Goal: Obtain resource: Obtain resource

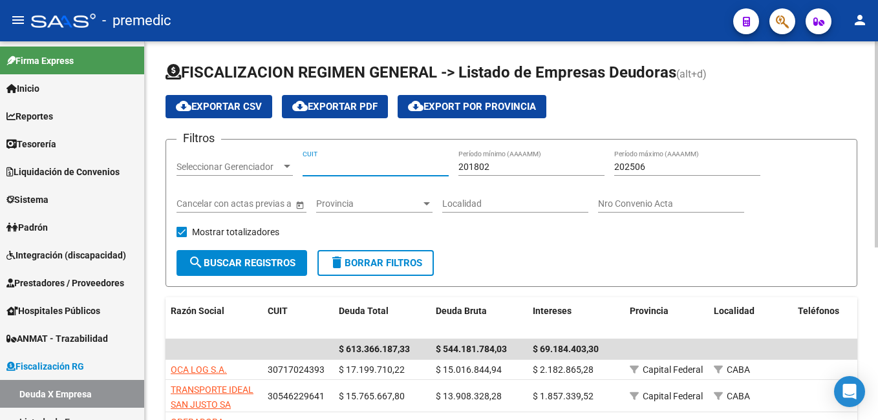
click at [345, 171] on input "CUIT" at bounding box center [376, 167] width 146 height 11
paste input "30-70765648-0"
type input "30-70765648-0"
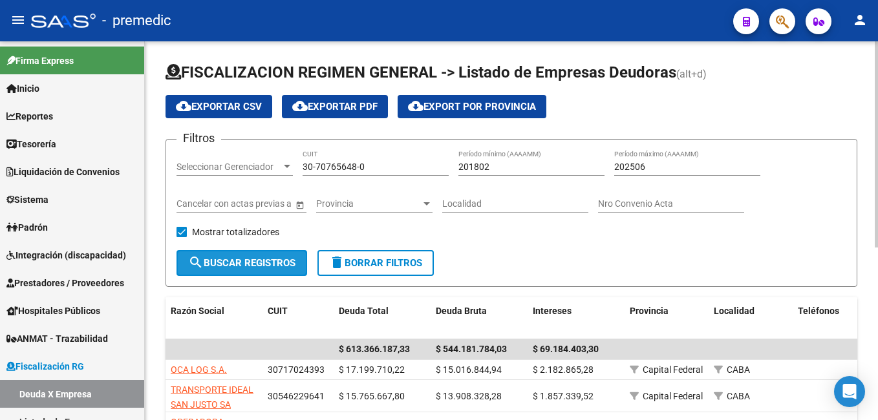
click at [275, 256] on button "search Buscar Registros" at bounding box center [242, 263] width 131 height 26
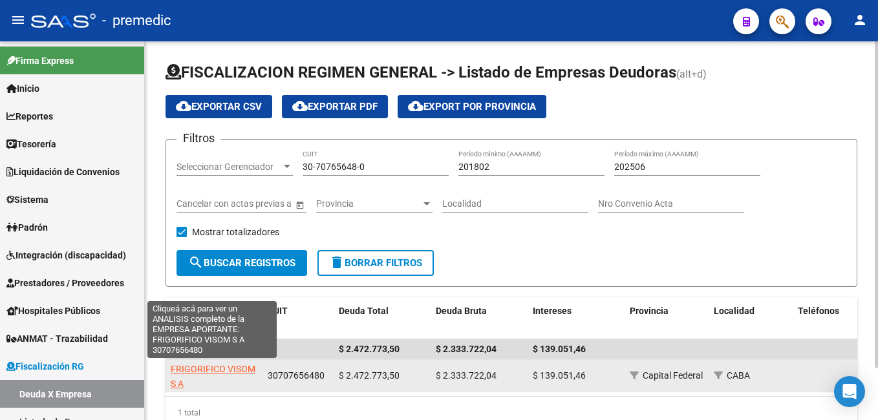
click at [211, 371] on span "FRIGORIFICO VISOM S A" at bounding box center [213, 376] width 85 height 25
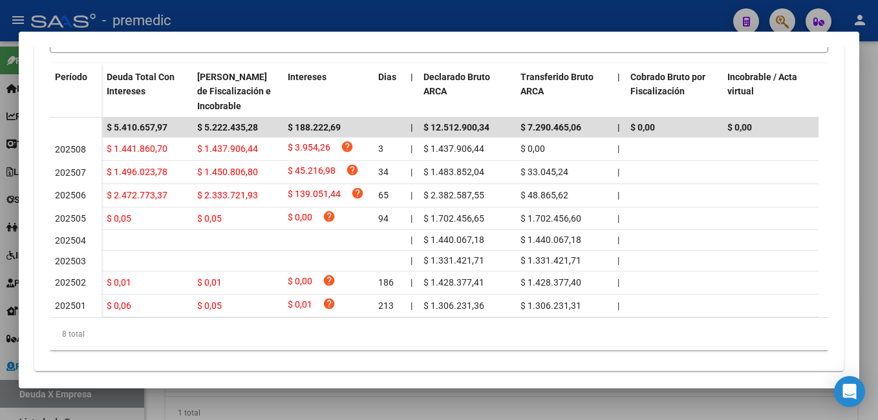
scroll to position [388, 0]
click at [677, 397] on div at bounding box center [439, 210] width 878 height 420
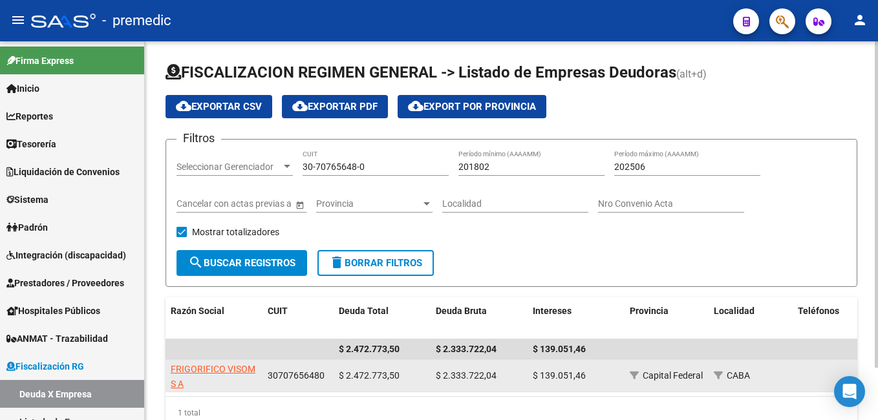
click at [223, 376] on app-link-go-to "FRIGORIFICO VISOM S A" at bounding box center [214, 377] width 87 height 30
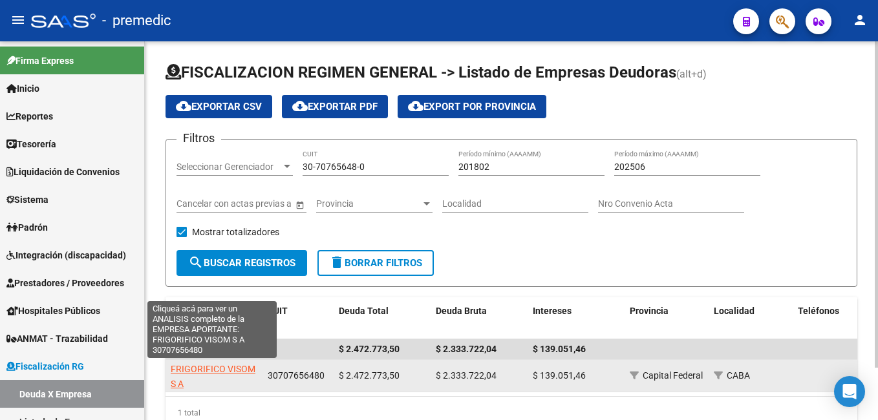
click at [224, 373] on span "FRIGORIFICO VISOM S A" at bounding box center [213, 376] width 85 height 25
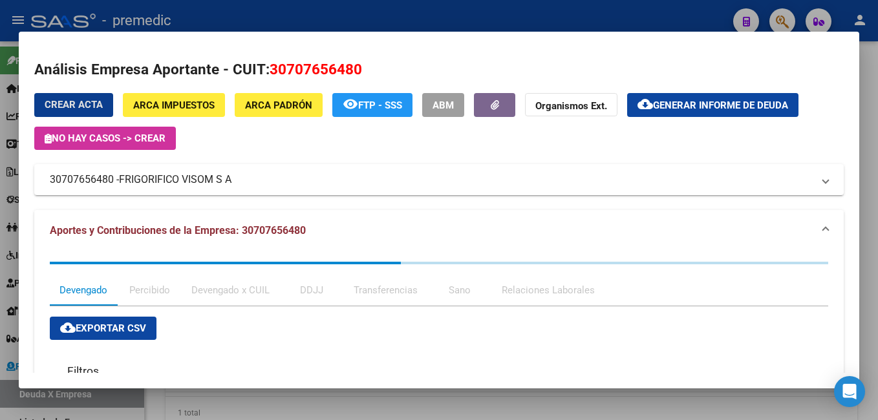
click at [692, 104] on span "Generar informe de deuda" at bounding box center [720, 106] width 135 height 12
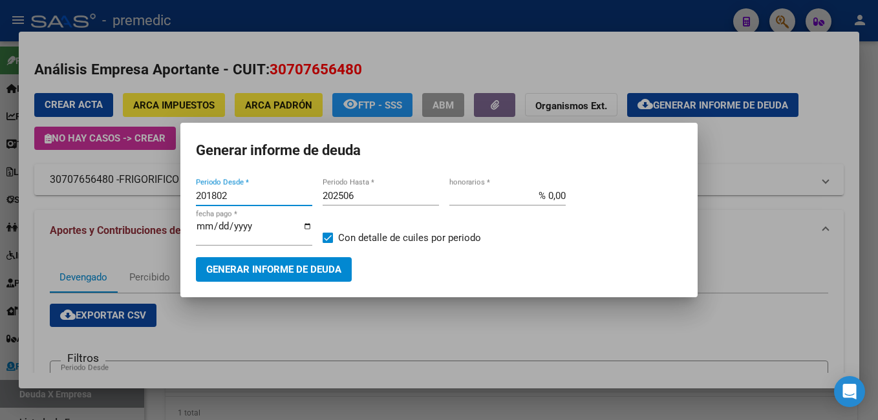
click at [251, 194] on input "201802" at bounding box center [254, 196] width 116 height 12
type input "202501"
drag, startPoint x: 365, startPoint y: 197, endPoint x: 392, endPoint y: 207, distance: 28.5
click at [365, 196] on input "202506" at bounding box center [381, 196] width 116 height 12
type input "202508"
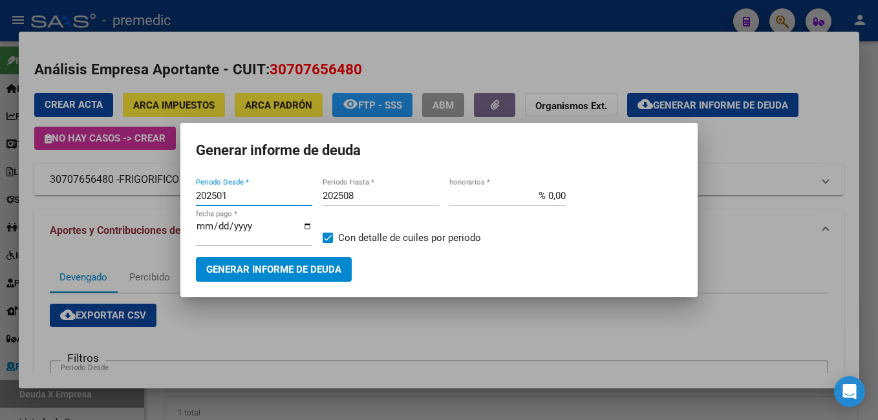
click at [252, 195] on input "202501" at bounding box center [254, 196] width 116 height 12
type input "202506"
click at [286, 274] on span "Generar informe de deuda" at bounding box center [273, 270] width 135 height 12
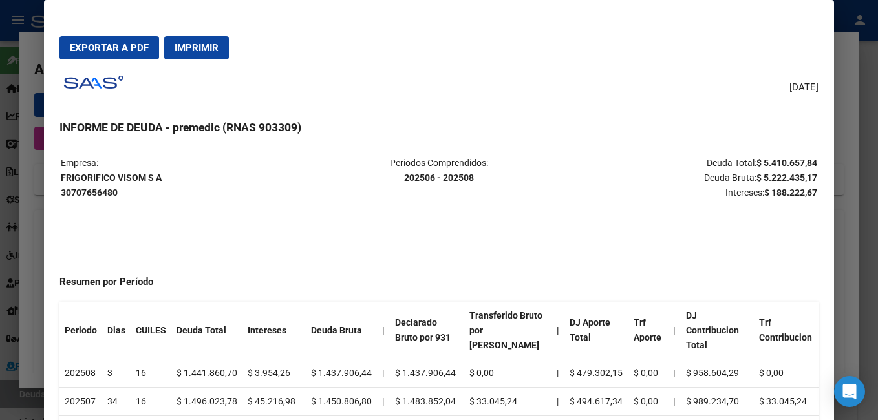
scroll to position [0, 0]
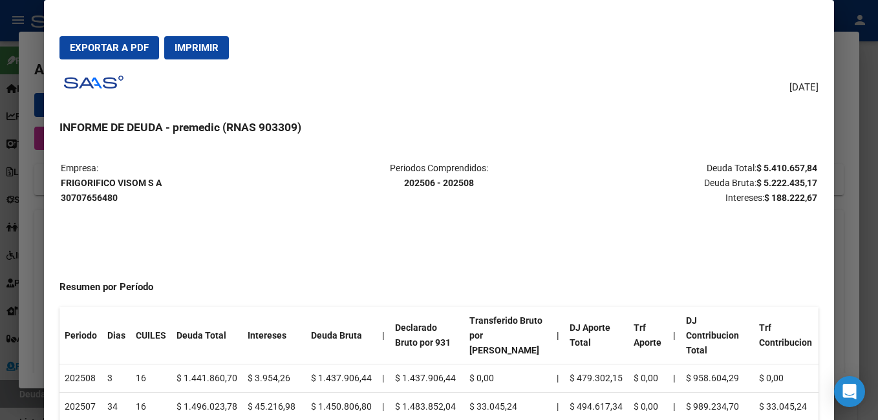
click at [133, 44] on span "Exportar a PDF" at bounding box center [109, 48] width 79 height 12
drag, startPoint x: 876, startPoint y: 209, endPoint x: 861, endPoint y: 205, distance: 14.7
click at [863, 206] on div at bounding box center [439, 210] width 878 height 420
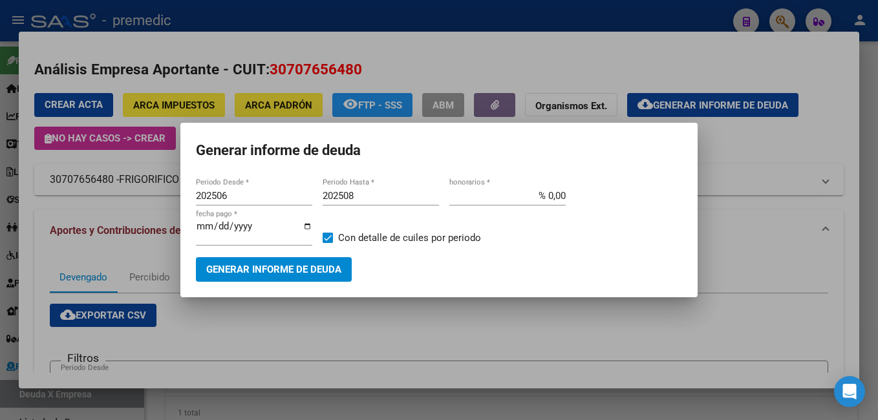
click at [530, 329] on div at bounding box center [439, 210] width 878 height 420
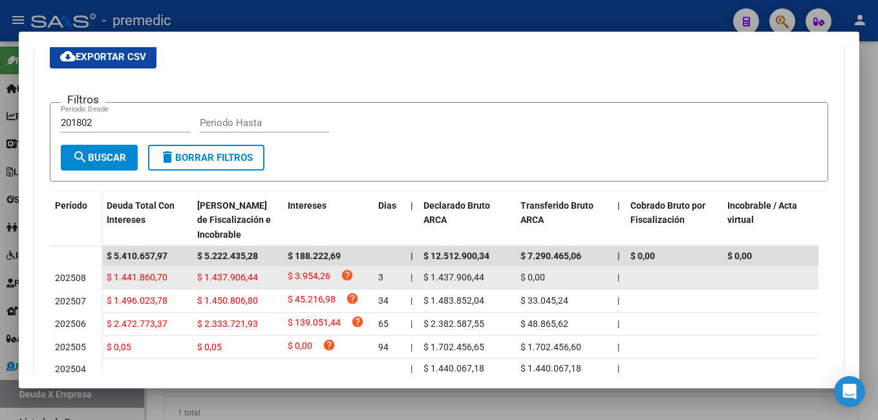
scroll to position [413, 0]
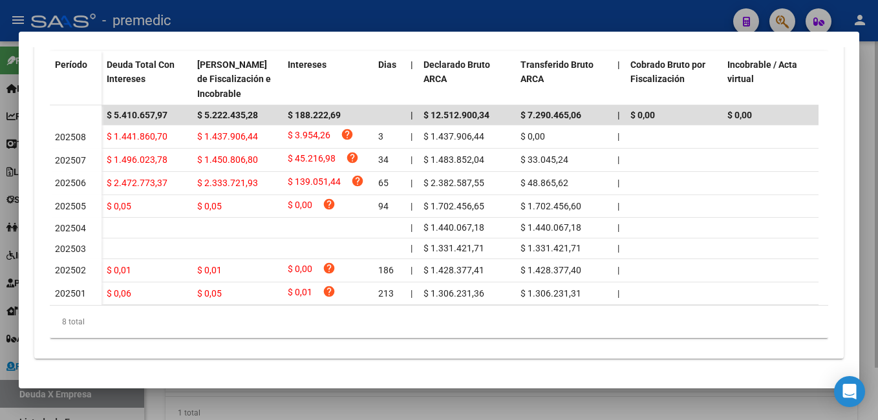
click at [226, 411] on div at bounding box center [439, 210] width 878 height 420
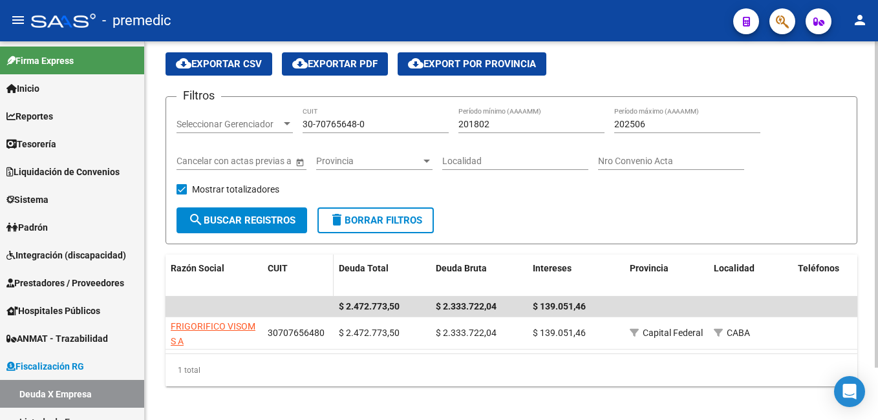
scroll to position [61, 0]
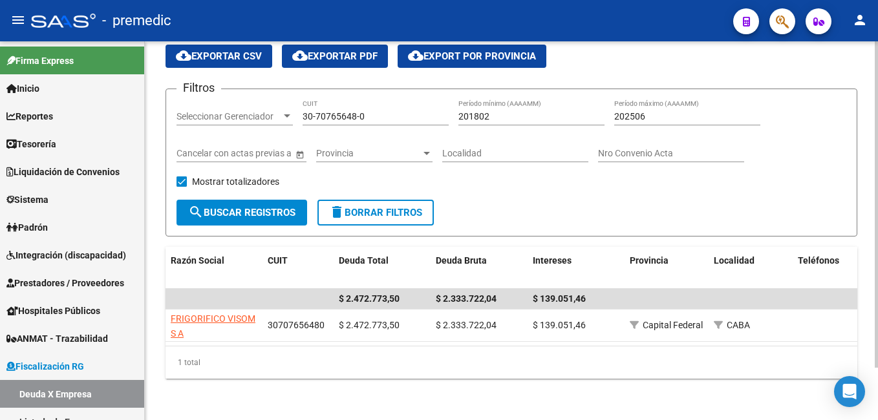
click at [153, 382] on div "FISCALIZACION REGIMEN GENERAL -> Listado de Empresas Deudoras (alt+d) cloud_dow…" at bounding box center [511, 205] width 733 height 429
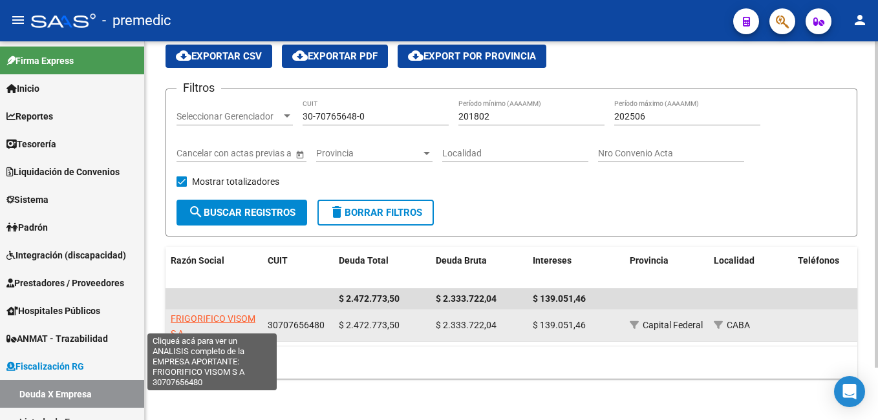
click at [232, 314] on span "FRIGORIFICO VISOM S A" at bounding box center [213, 326] width 85 height 25
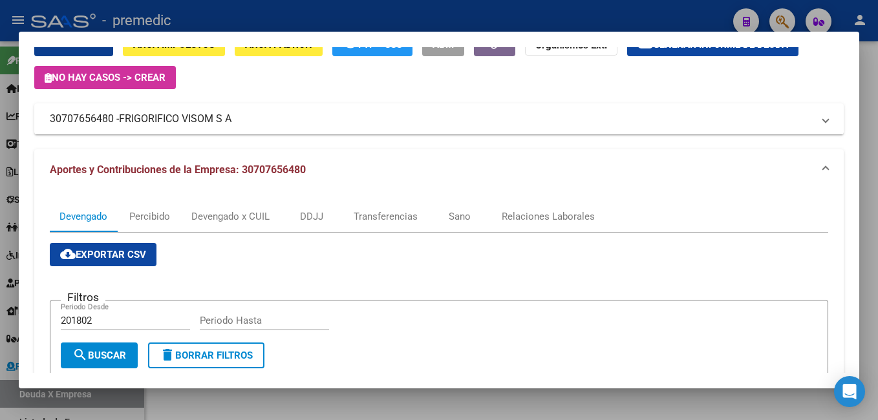
scroll to position [129, 0]
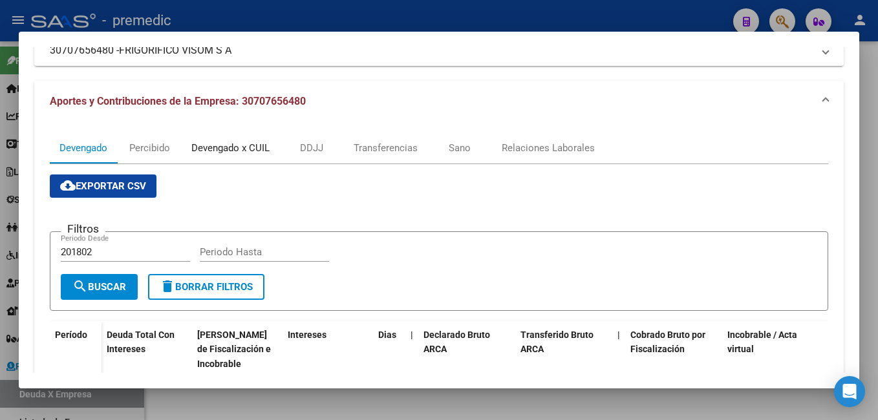
click at [217, 150] on div "Devengado x CUIL" at bounding box center [230, 148] width 78 height 14
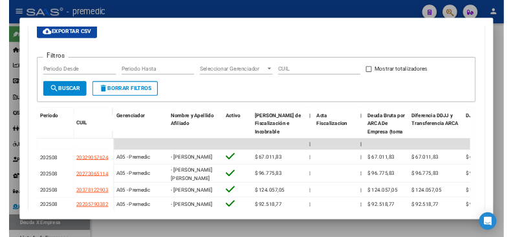
scroll to position [388, 0]
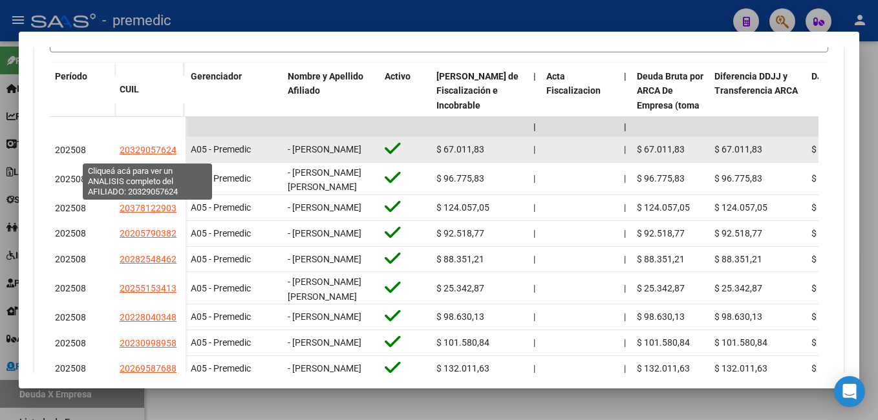
drag, startPoint x: 132, startPoint y: 158, endPoint x: 170, endPoint y: 158, distance: 38.2
click at [170, 155] on span "20329057624" at bounding box center [148, 150] width 57 height 10
copy span "32905762"
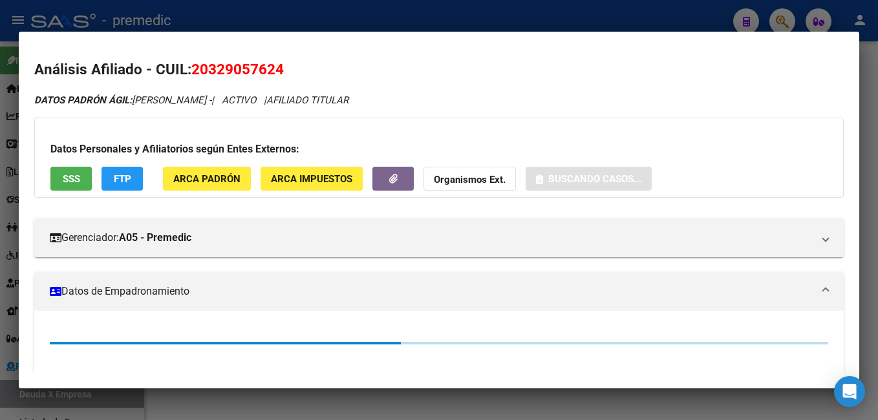
drag, startPoint x: 211, startPoint y: 67, endPoint x: 274, endPoint y: 76, distance: 63.3
click at [274, 76] on span "20329057624" at bounding box center [237, 69] width 92 height 17
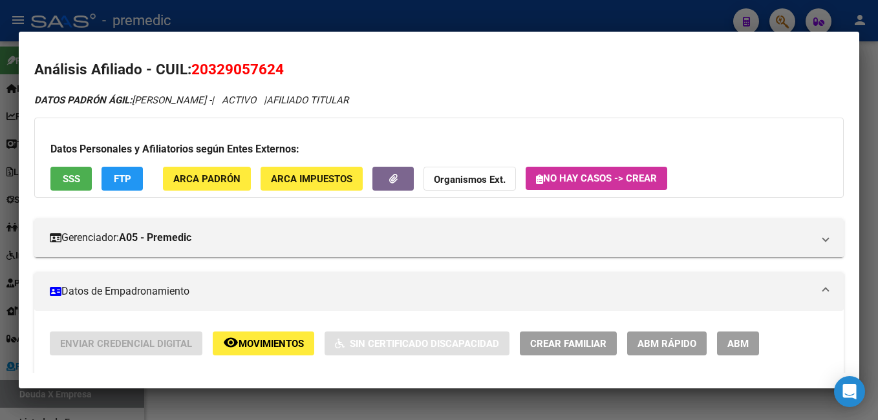
click at [860, 200] on div at bounding box center [439, 210] width 878 height 420
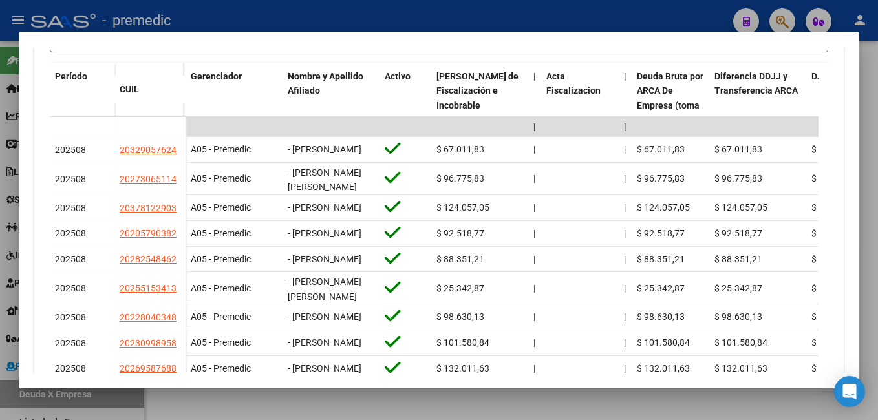
click at [865, 318] on div at bounding box center [439, 210] width 878 height 420
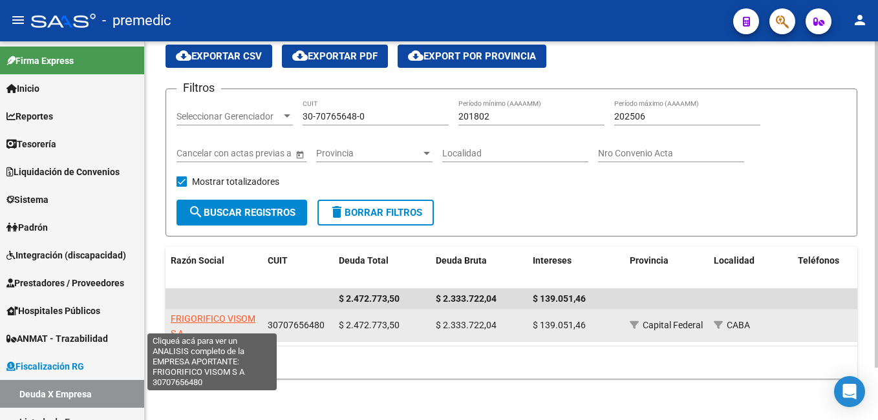
click at [204, 314] on span "FRIGORIFICO VISOM S A" at bounding box center [213, 326] width 85 height 25
type textarea "30707656480"
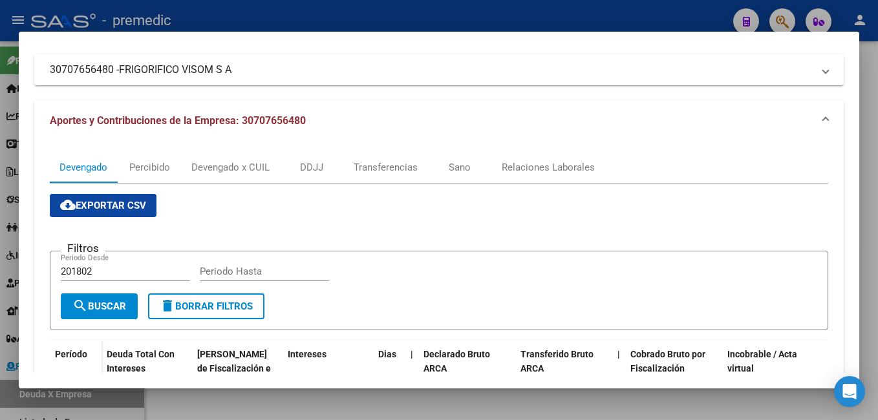
scroll to position [129, 0]
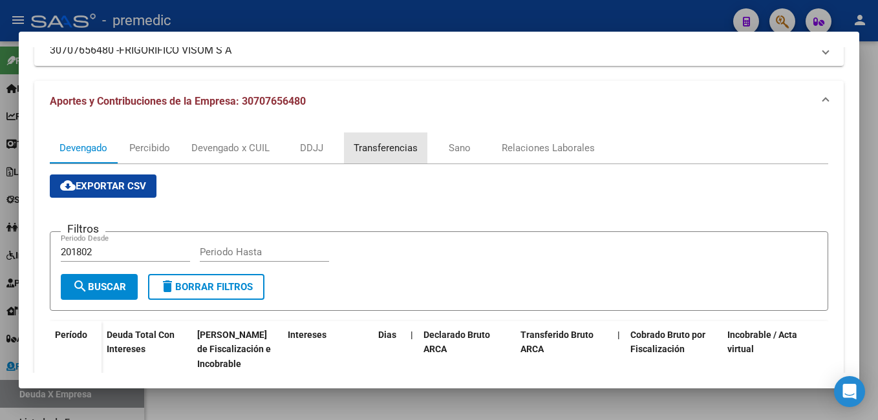
click at [387, 155] on div "Transferencias" at bounding box center [385, 148] width 83 height 31
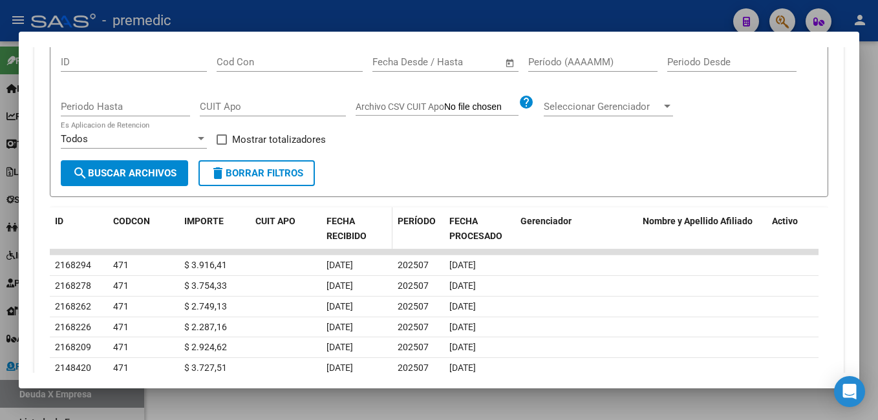
scroll to position [453, 0]
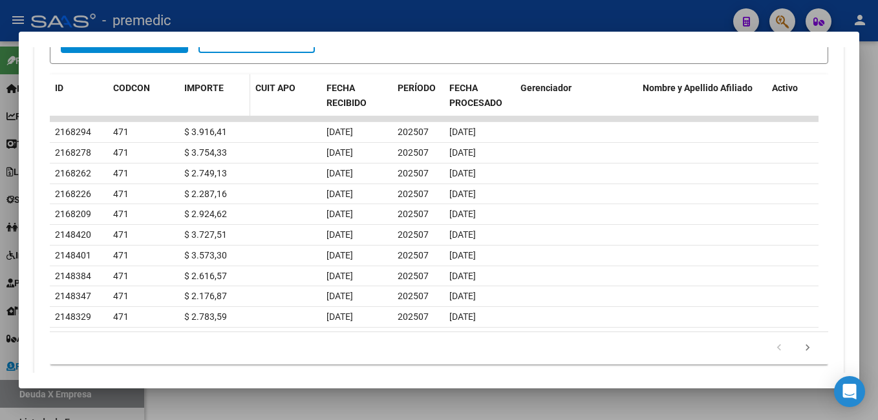
click at [210, 90] on span "IMPORTE" at bounding box center [203, 88] width 39 height 10
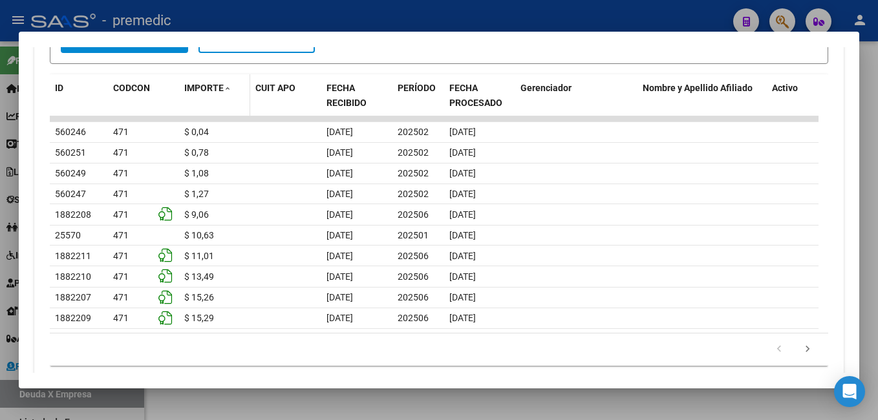
click at [213, 89] on span "IMPORTE" at bounding box center [203, 88] width 39 height 10
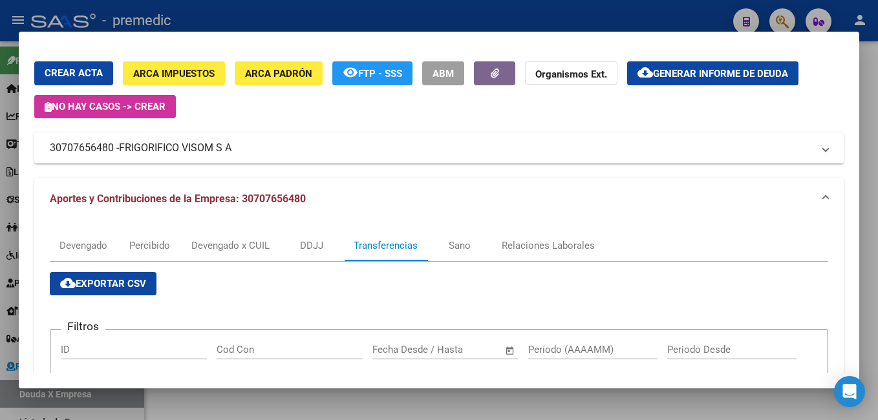
scroll to position [27, 0]
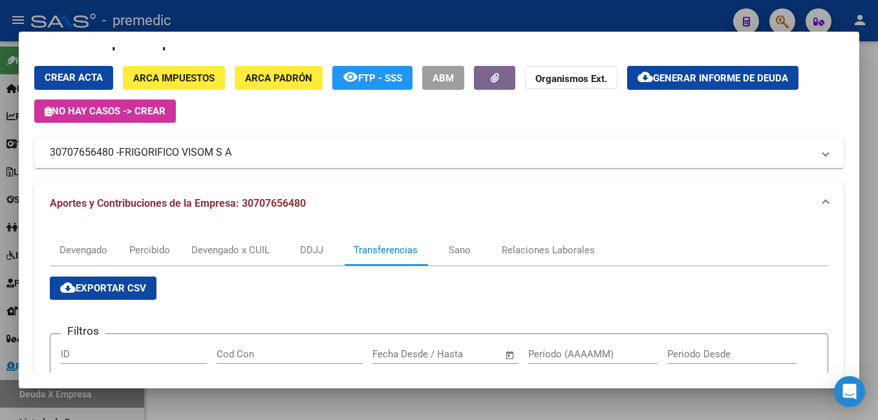
click at [731, 82] on span "Generar informe de deuda" at bounding box center [720, 78] width 135 height 12
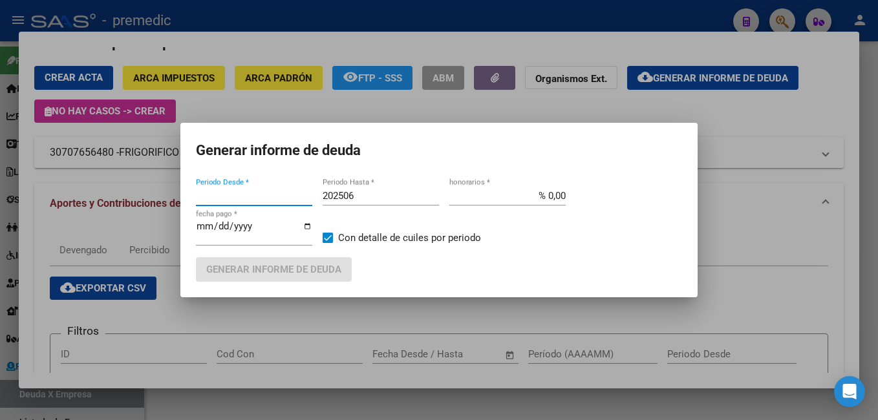
type input "201802"
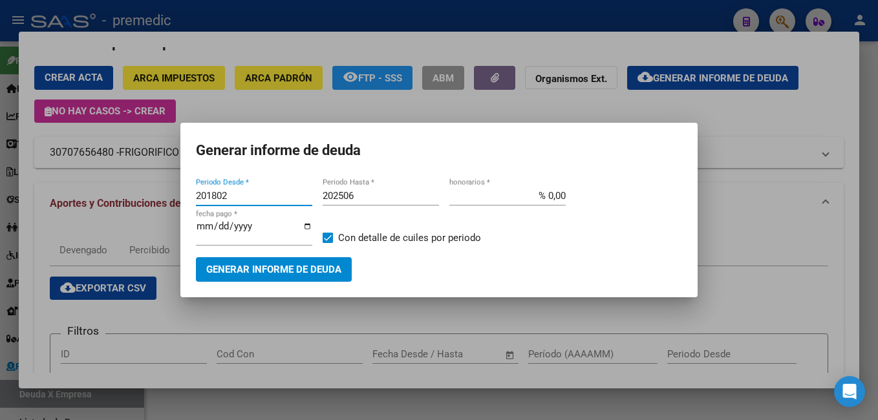
click at [261, 192] on input "201802" at bounding box center [254, 196] width 116 height 12
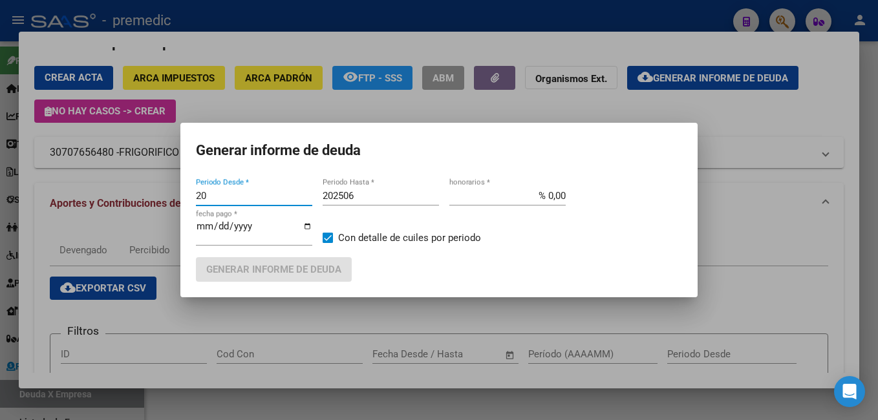
type input "2"
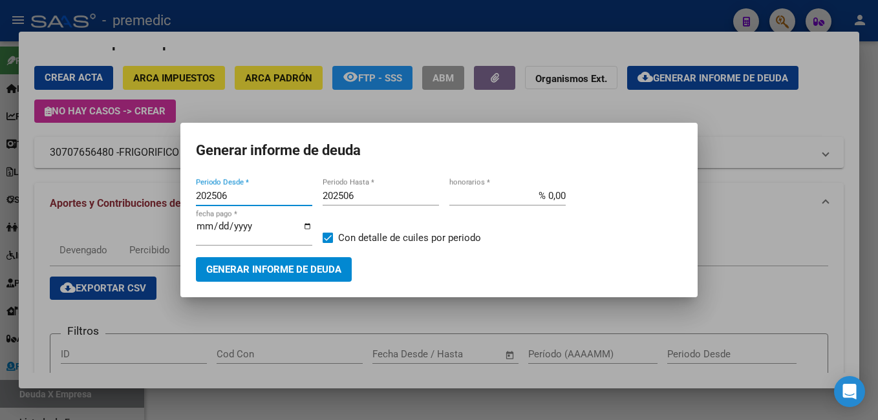
type input "202506"
click at [376, 188] on div "202506 Periodo Hasta *" at bounding box center [381, 195] width 116 height 19
type input "202508"
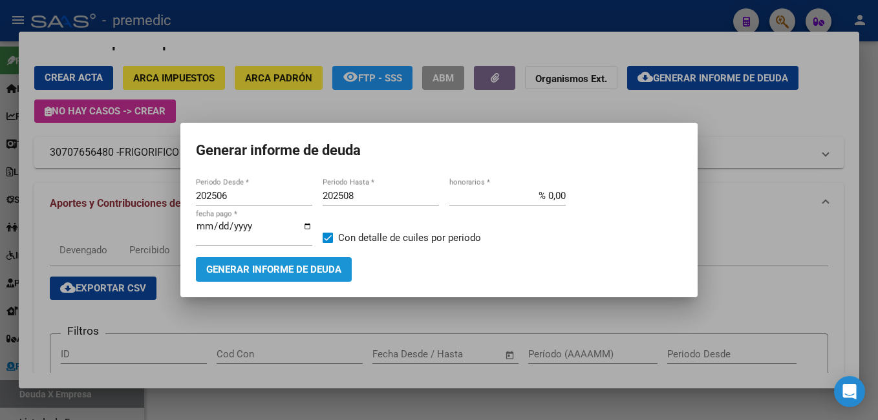
click at [237, 270] on span "Generar informe de deuda" at bounding box center [273, 270] width 135 height 12
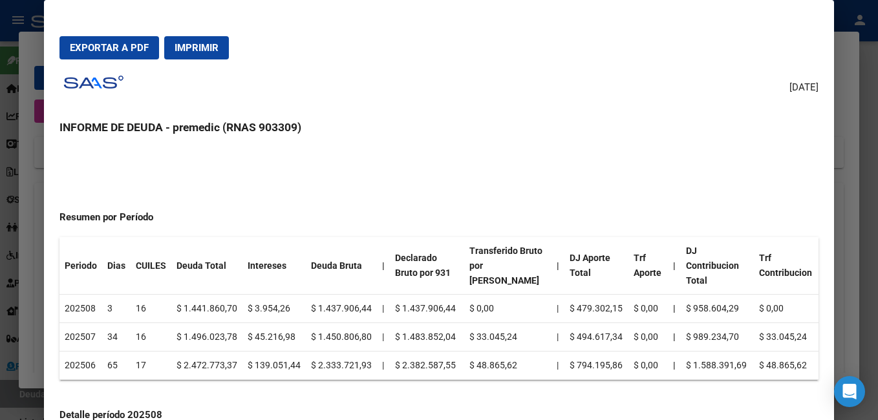
scroll to position [29, 0]
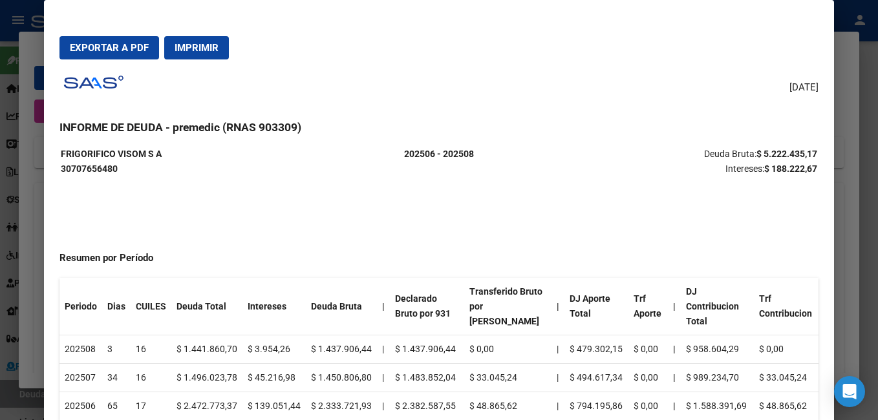
click at [198, 52] on span "Imprimir" at bounding box center [197, 48] width 44 height 12
click at [135, 38] on button "Exportar a PDF" at bounding box center [109, 47] width 100 height 23
